Goal: Check status: Check status

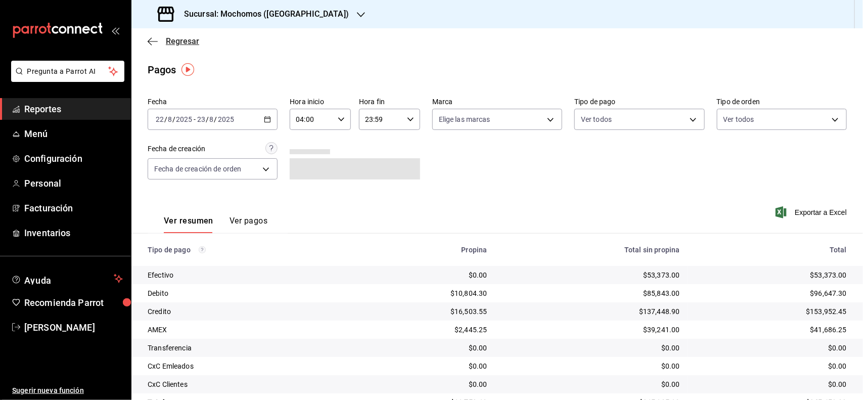
click at [178, 41] on span "Regresar" at bounding box center [182, 41] width 33 height 10
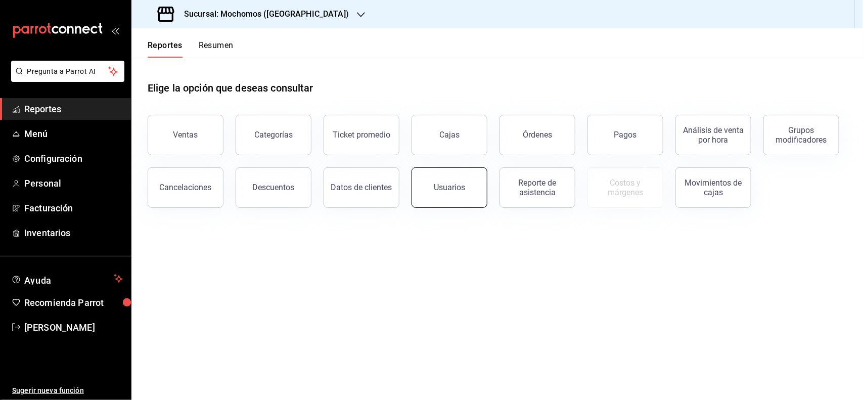
click at [456, 185] on div "Usuarios" at bounding box center [449, 188] width 31 height 10
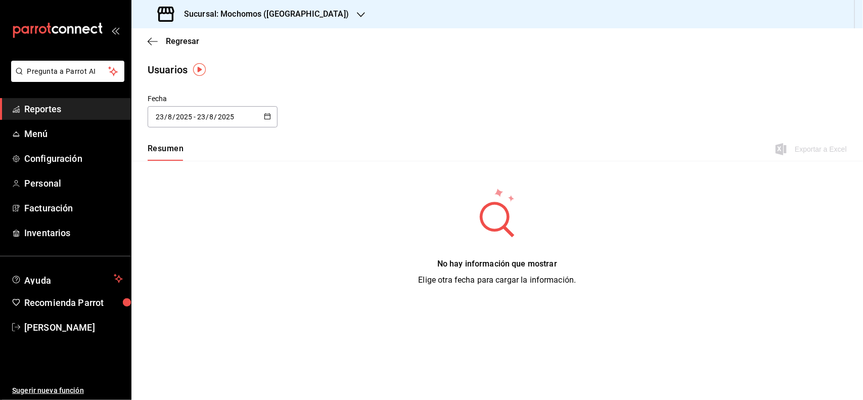
click at [264, 115] on icon "button" at bounding box center [267, 116] width 7 height 7
click at [195, 221] on li "Mes actual" at bounding box center [196, 217] width 96 height 23
type input "[DATE]"
type input "1"
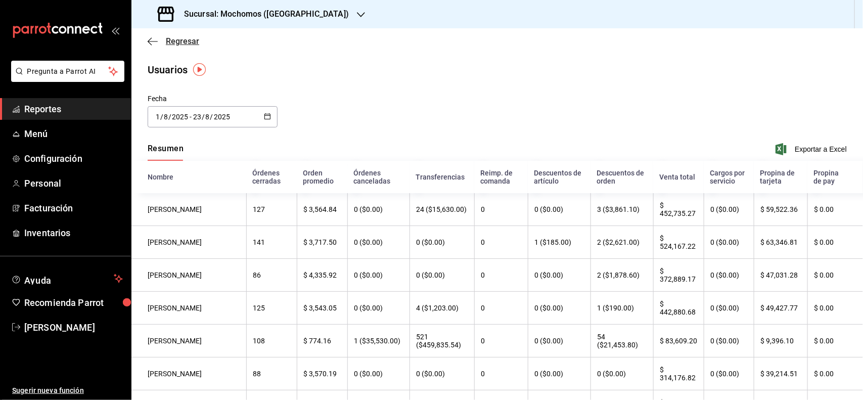
click at [174, 40] on span "Regresar" at bounding box center [182, 41] width 33 height 10
